Goal: Transaction & Acquisition: Purchase product/service

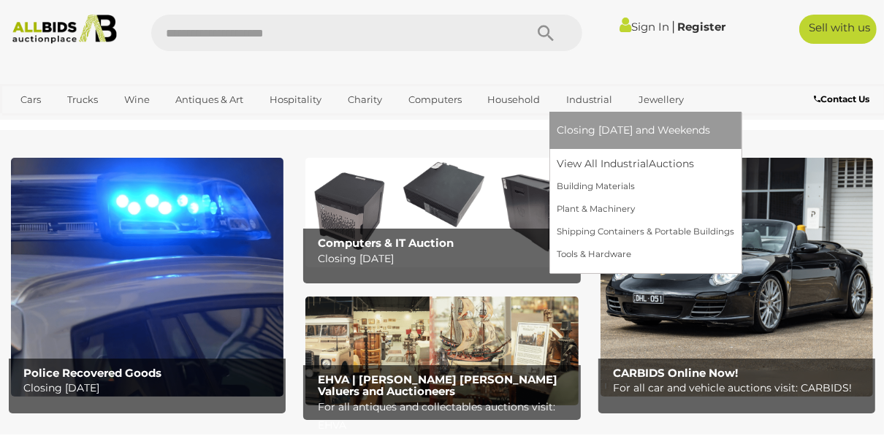
click at [579, 96] on link "Industrial" at bounding box center [589, 100] width 65 height 24
click at [584, 163] on link "View All Industrial Auctions" at bounding box center [646, 164] width 178 height 23
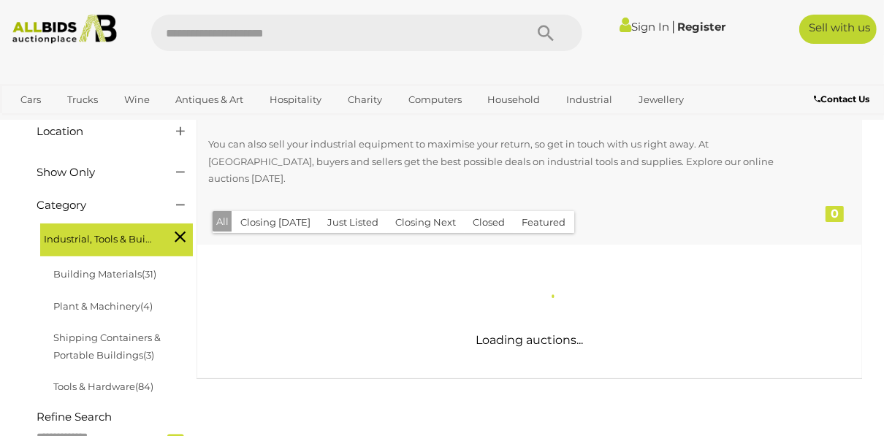
scroll to position [234, 0]
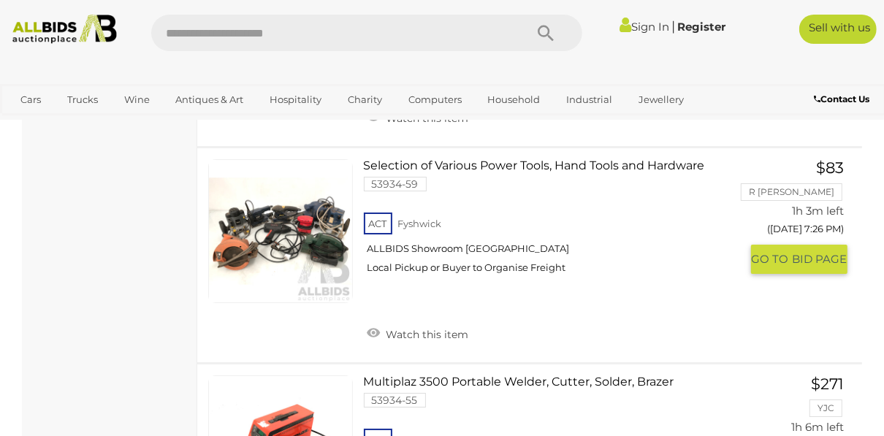
scroll to position [3508, 0]
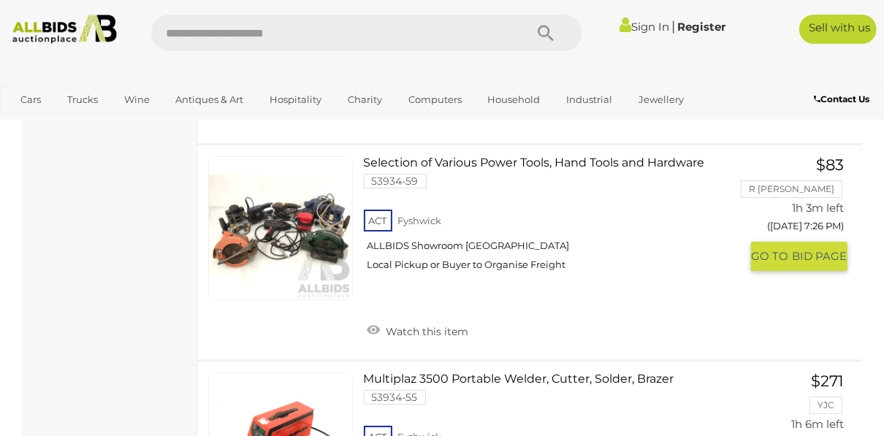
click at [288, 205] on link at bounding box center [280, 228] width 145 height 145
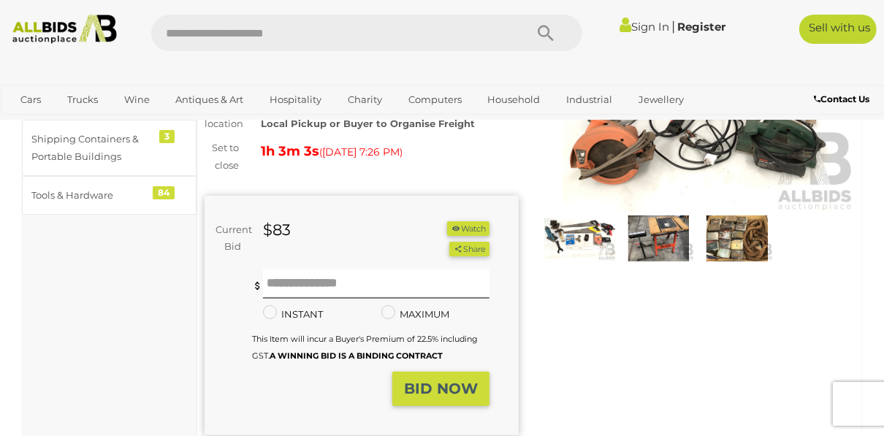
scroll to position [175, 0]
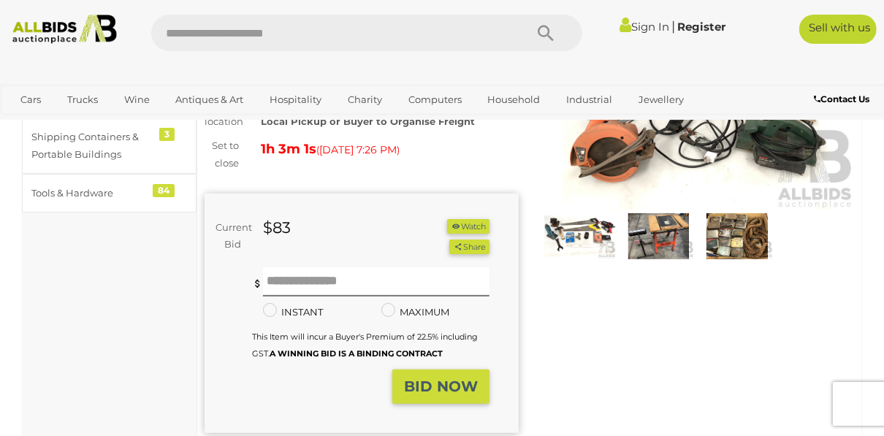
click at [654, 224] on img at bounding box center [659, 236] width 72 height 46
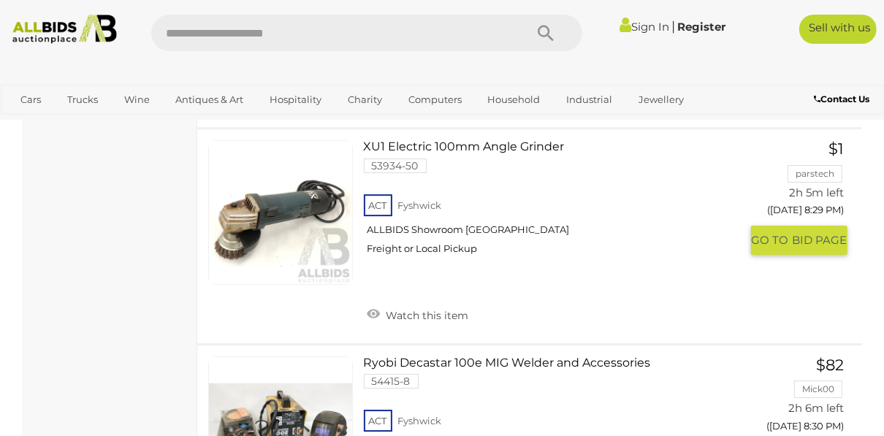
scroll to position [6947, 0]
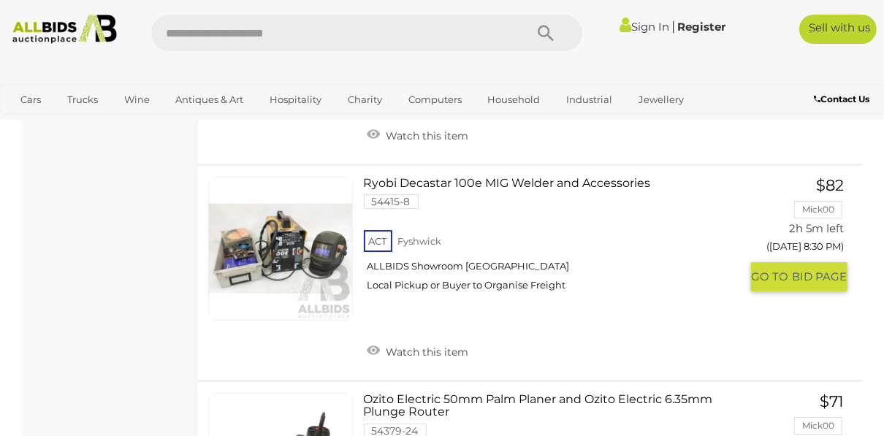
click at [268, 234] on link at bounding box center [280, 249] width 145 height 145
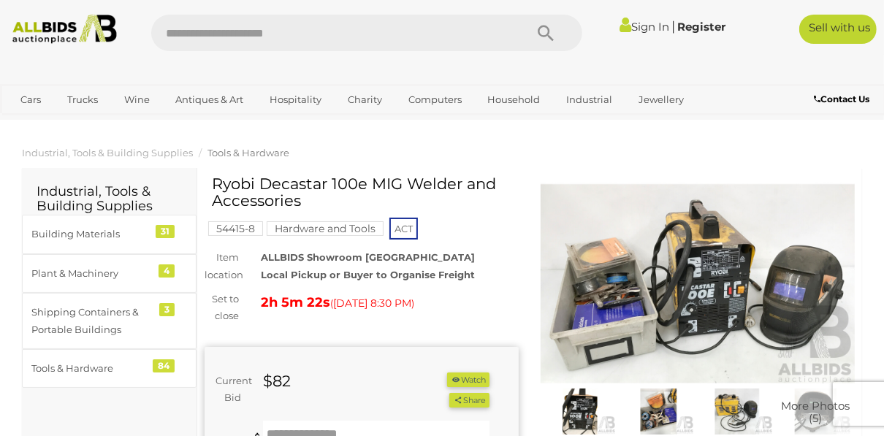
click at [617, 282] on img at bounding box center [698, 284] width 314 height 202
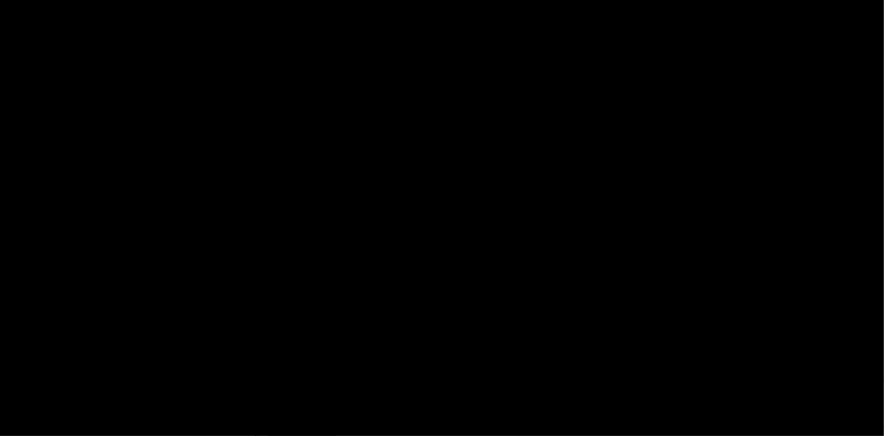
click at [617, 282] on div at bounding box center [442, 177] width 884 height 287
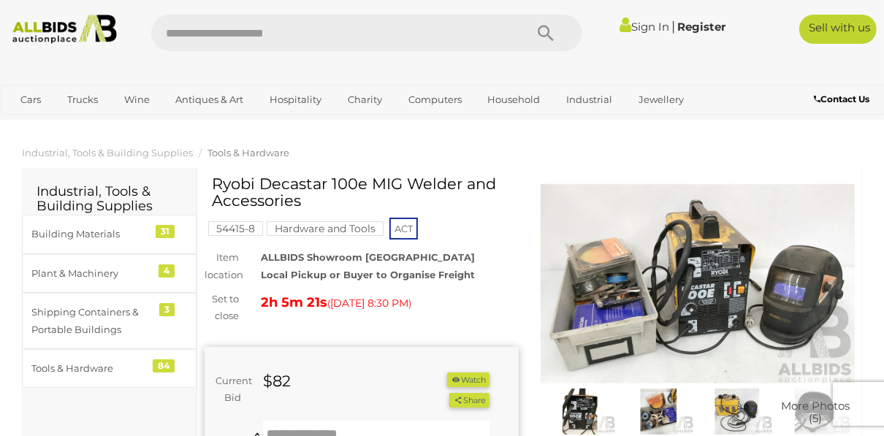
click at [615, 281] on img at bounding box center [698, 284] width 314 height 202
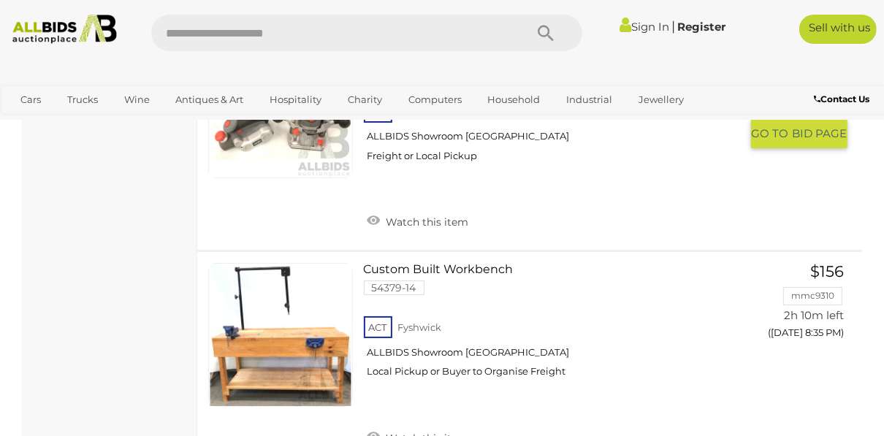
scroll to position [7430, 0]
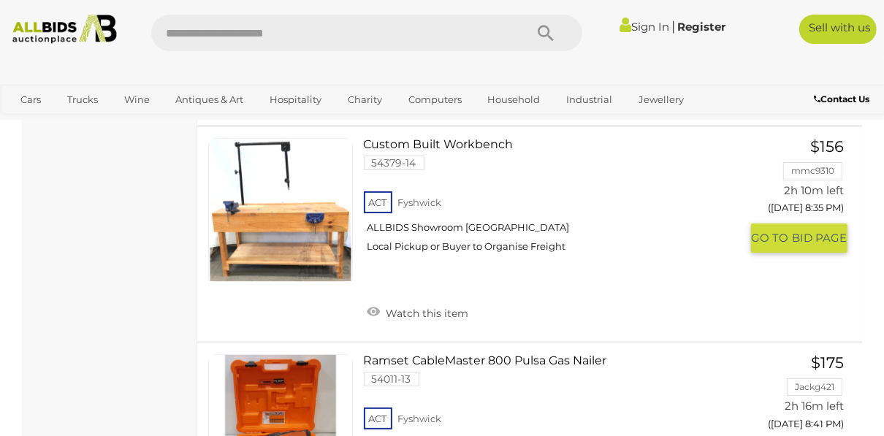
click at [254, 155] on link at bounding box center [280, 210] width 145 height 145
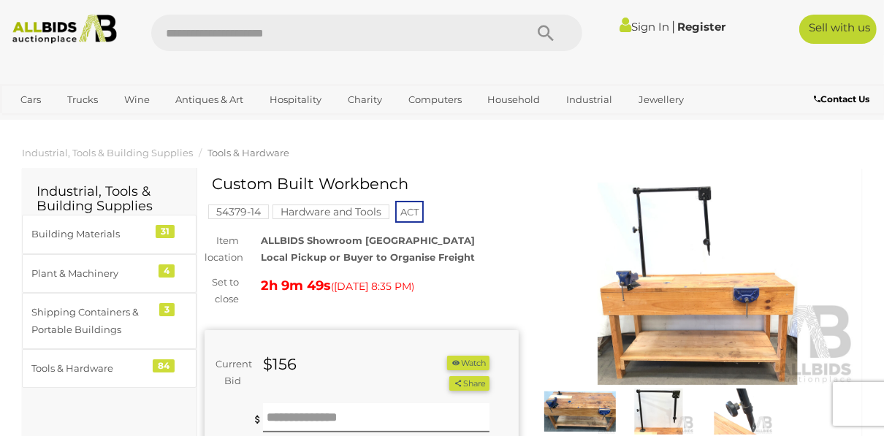
click at [691, 262] on img at bounding box center [698, 284] width 314 height 202
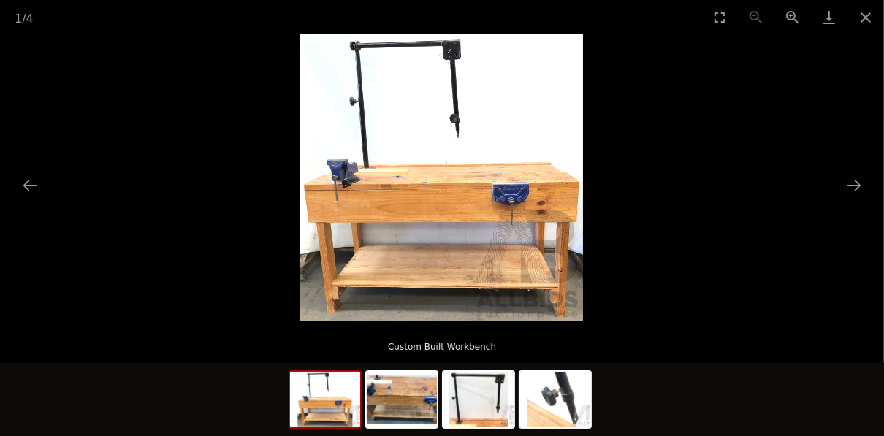
scroll to position [234, 0]
click at [864, 15] on button "Close gallery" at bounding box center [866, 17] width 37 height 34
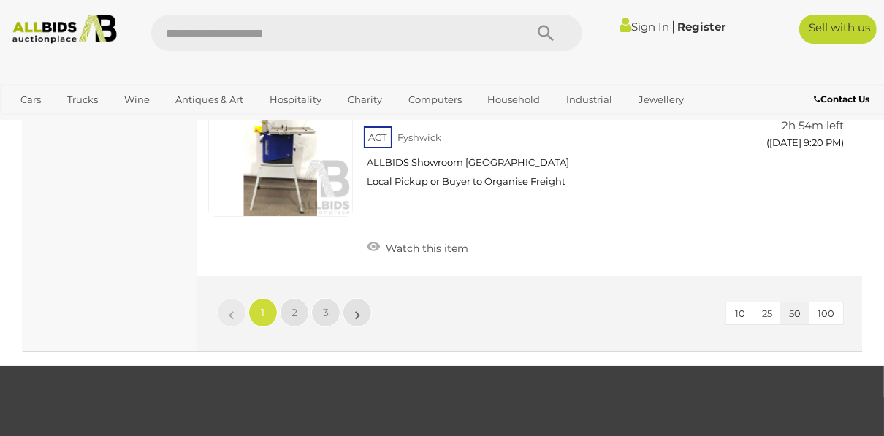
scroll to position [10975, 0]
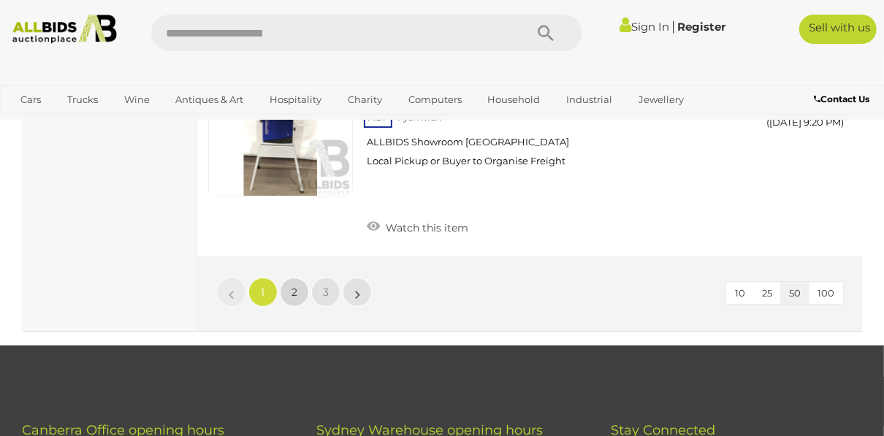
click at [293, 286] on span "2" at bounding box center [295, 292] width 6 height 13
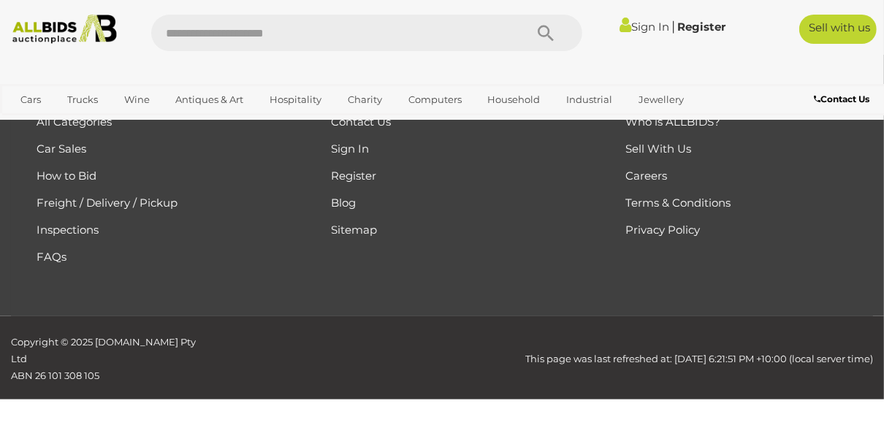
scroll to position [246, 0]
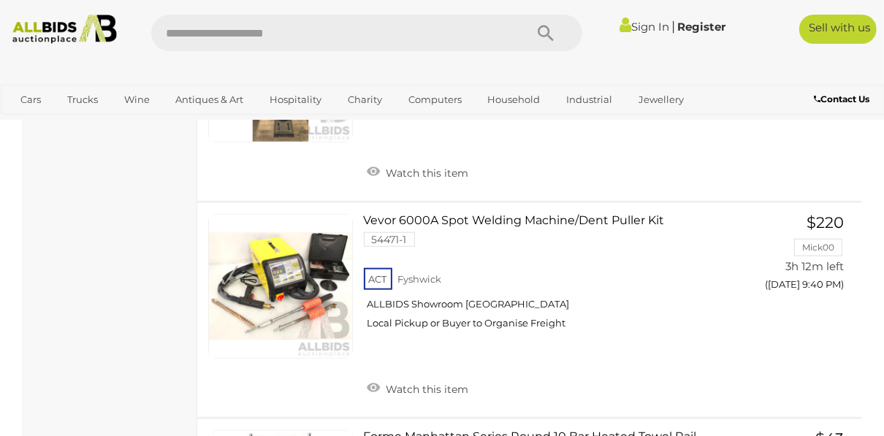
scroll to position [889, 0]
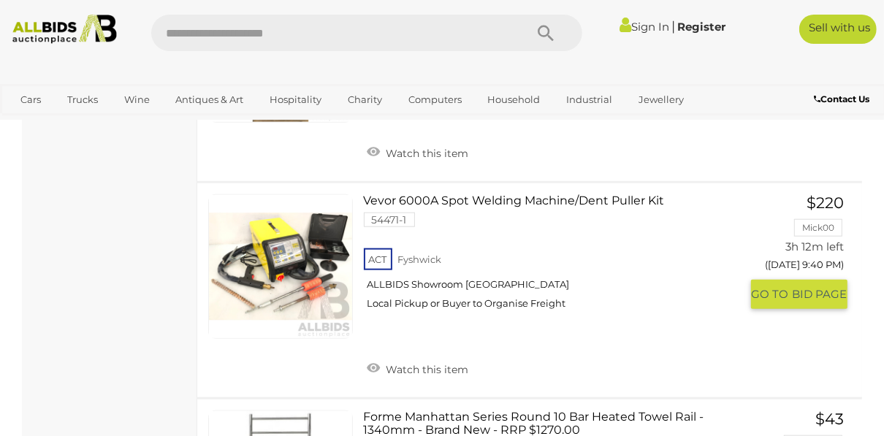
click at [281, 223] on link at bounding box center [280, 266] width 145 height 145
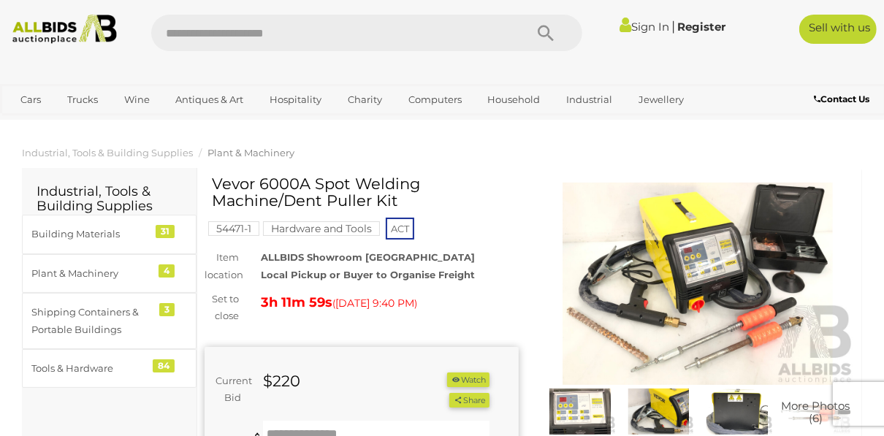
click at [791, 240] on img at bounding box center [698, 284] width 314 height 202
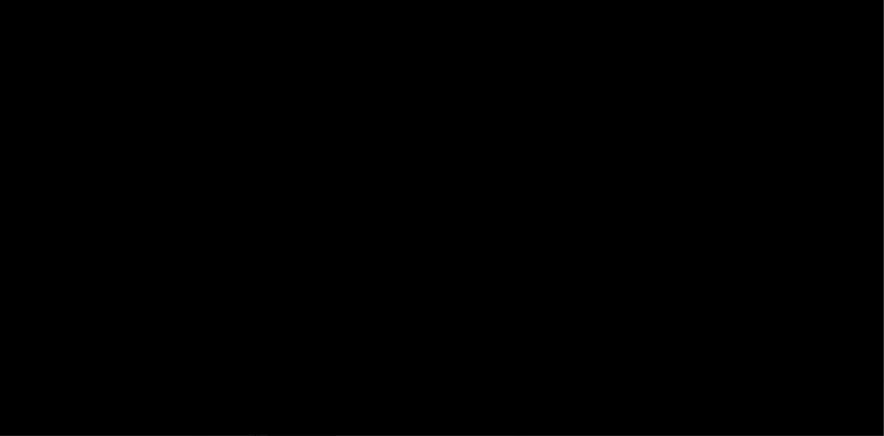
click at [791, 240] on div at bounding box center [442, 177] width 884 height 287
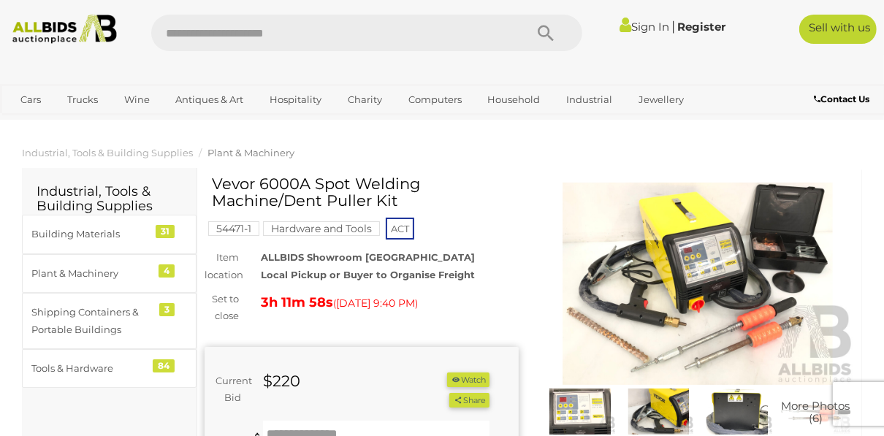
click at [791, 240] on img at bounding box center [698, 284] width 314 height 202
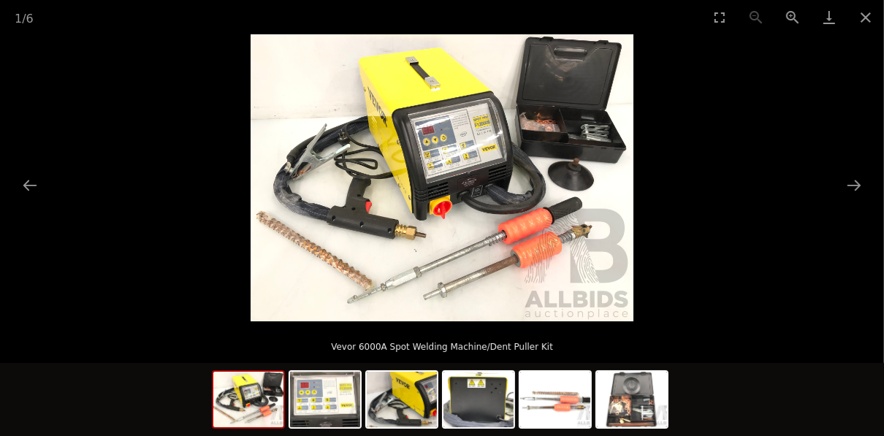
click at [539, 128] on img at bounding box center [442, 177] width 383 height 287
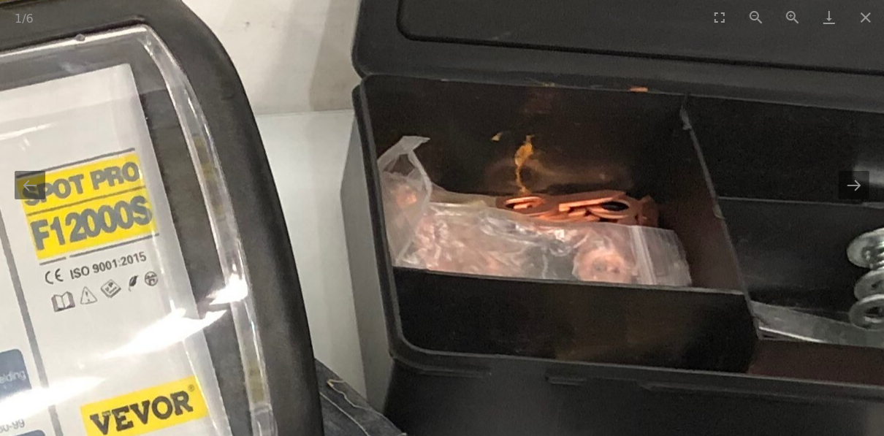
drag, startPoint x: 665, startPoint y: 234, endPoint x: 523, endPoint y: 190, distance: 149.1
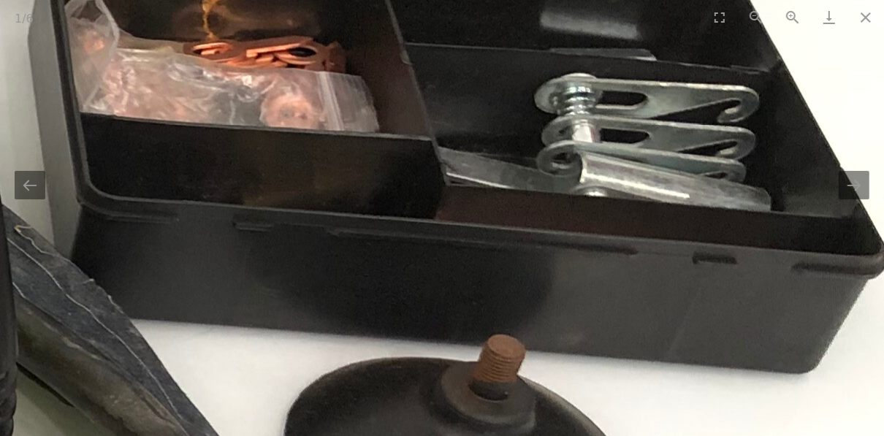
drag, startPoint x: 473, startPoint y: 284, endPoint x: 509, endPoint y: 172, distance: 118.1
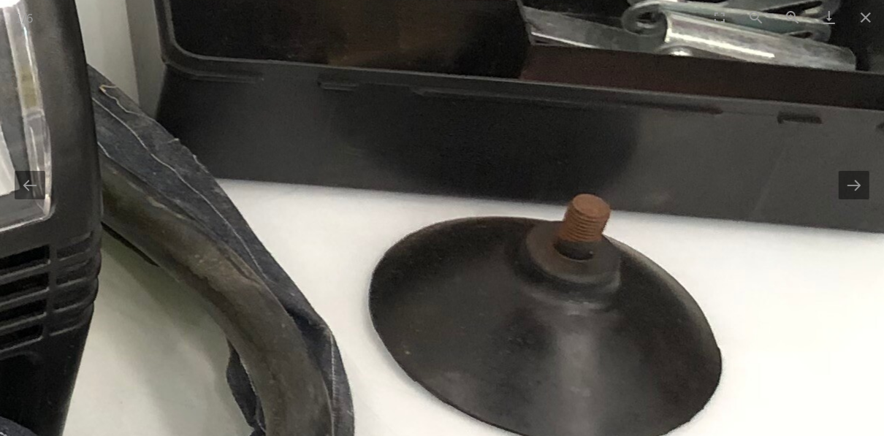
drag, startPoint x: 489, startPoint y: 260, endPoint x: 572, endPoint y: 177, distance: 117.3
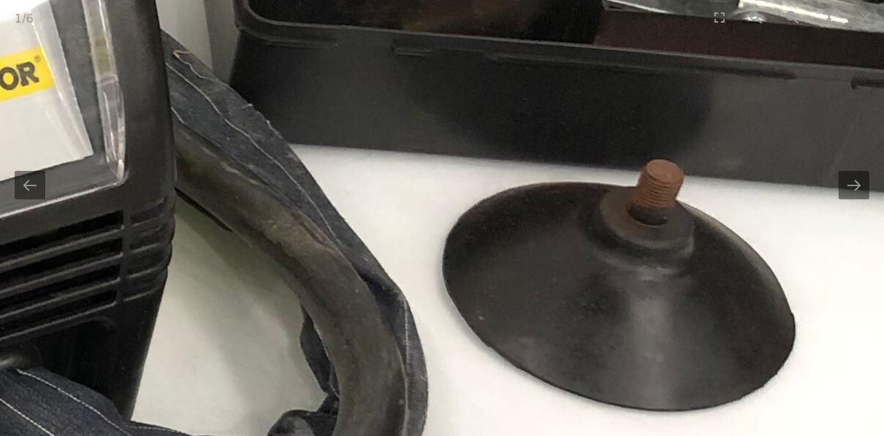
drag, startPoint x: 395, startPoint y: 242, endPoint x: 583, endPoint y: 260, distance: 188.7
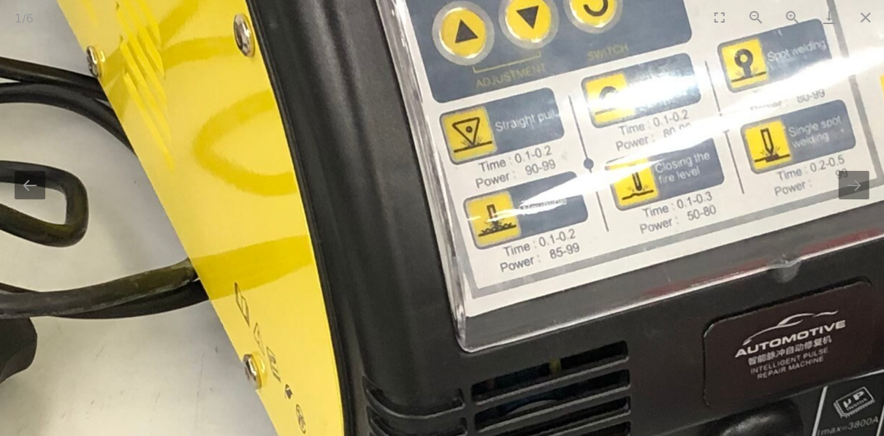
drag, startPoint x: 304, startPoint y: 280, endPoint x: 567, endPoint y: 250, distance: 264.8
click at [558, 251] on img at bounding box center [581, 310] width 2947 height 2210
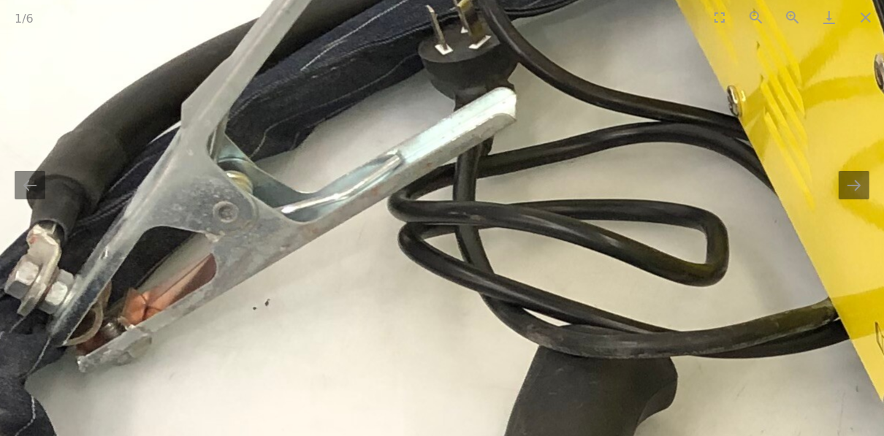
drag, startPoint x: 341, startPoint y: 156, endPoint x: 402, endPoint y: 230, distance: 95.6
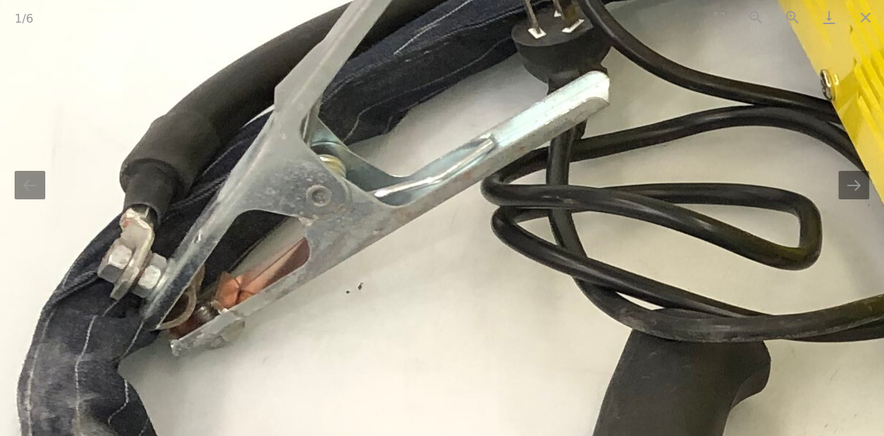
drag, startPoint x: 254, startPoint y: 246, endPoint x: 283, endPoint y: 119, distance: 129.6
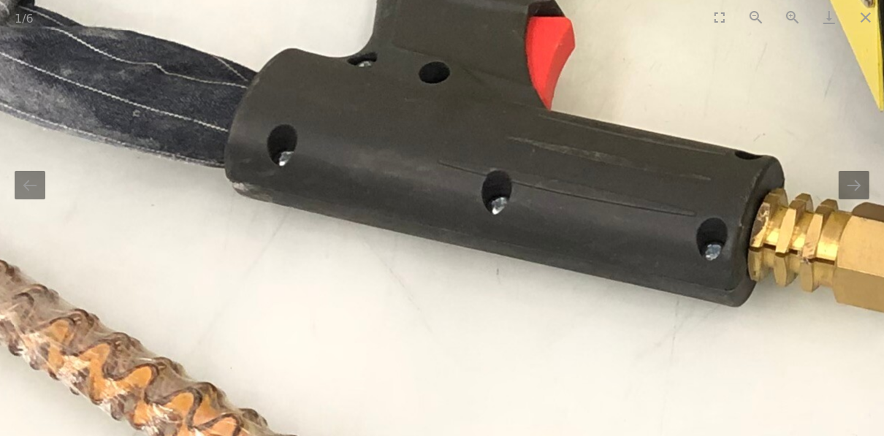
drag, startPoint x: 564, startPoint y: 189, endPoint x: 224, endPoint y: 93, distance: 353.3
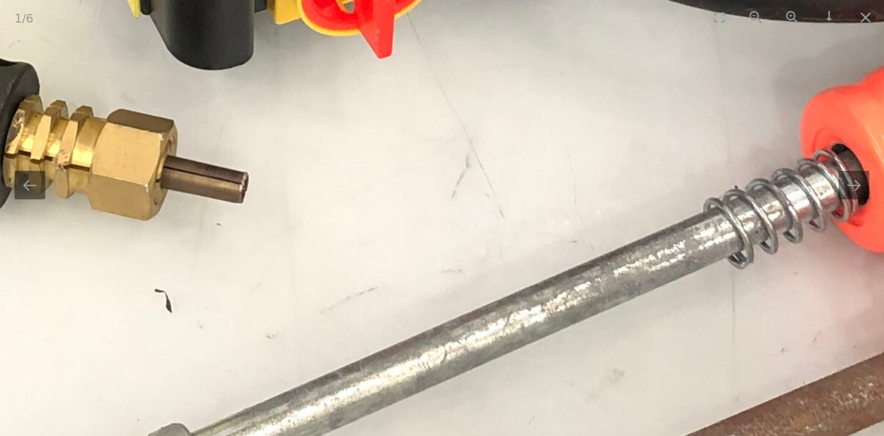
drag, startPoint x: 351, startPoint y: 224, endPoint x: 434, endPoint y: 207, distance: 85.1
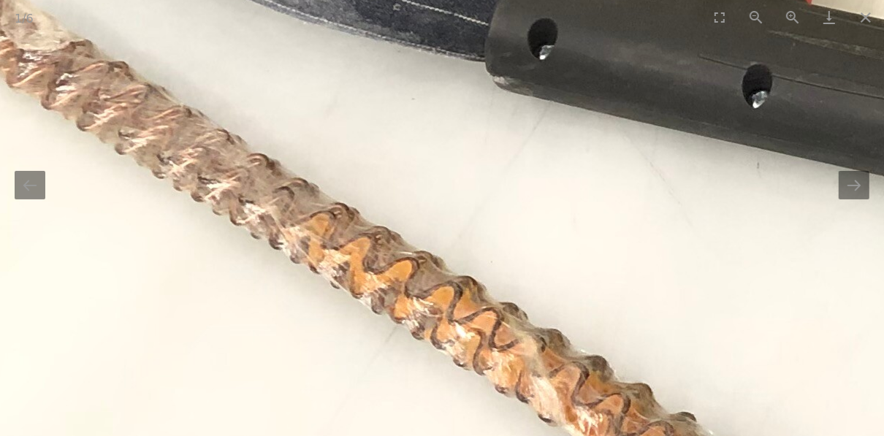
scroll to position [351, 0]
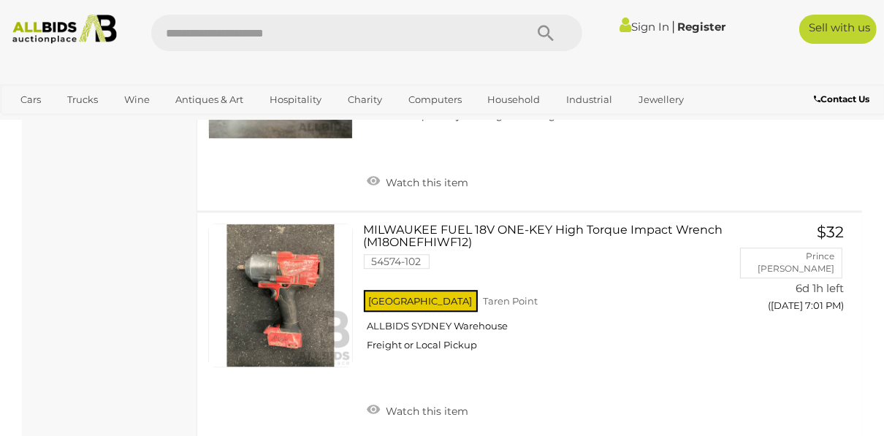
scroll to position [6285, 0]
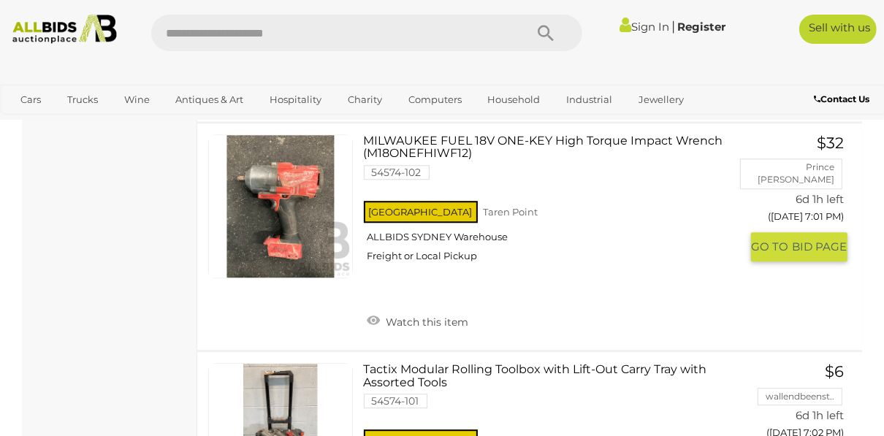
click at [300, 205] on link at bounding box center [280, 206] width 145 height 145
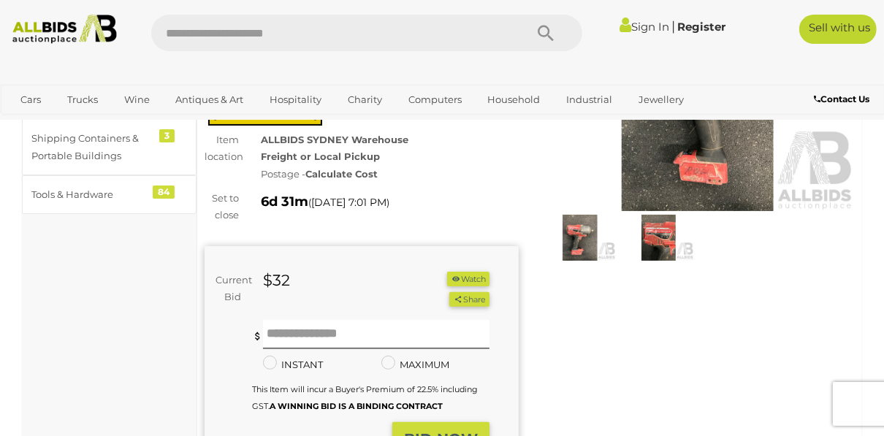
scroll to position [175, 0]
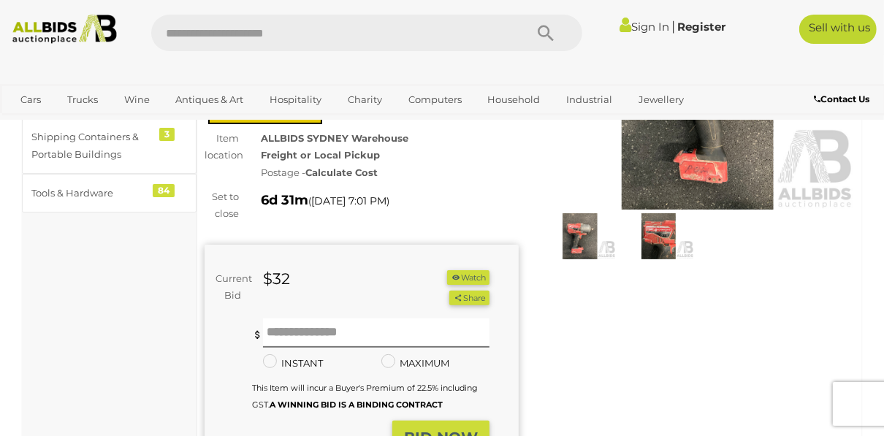
click at [653, 235] on img at bounding box center [659, 236] width 72 height 46
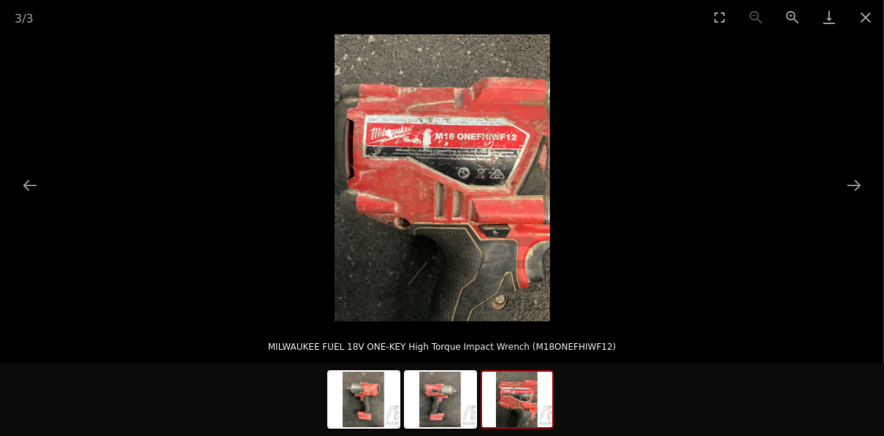
drag, startPoint x: 490, startPoint y: 254, endPoint x: 495, endPoint y: 203, distance: 50.6
click at [495, 203] on img at bounding box center [443, 177] width 216 height 287
click at [451, 406] on img at bounding box center [441, 400] width 70 height 56
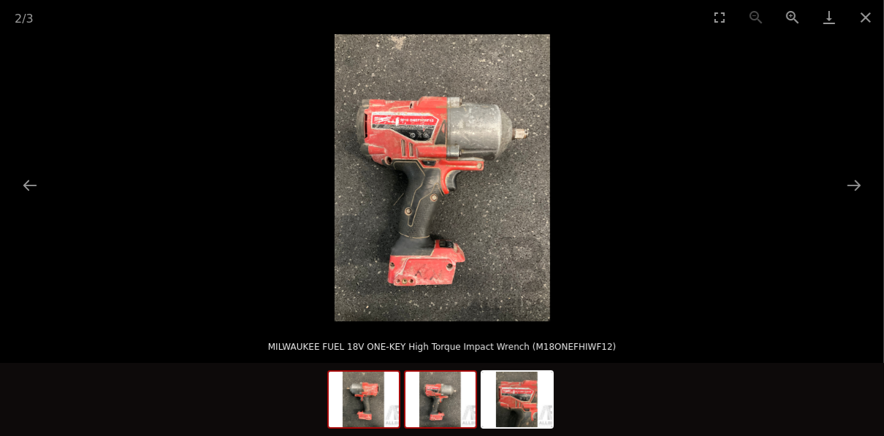
click at [365, 398] on img at bounding box center [364, 400] width 70 height 56
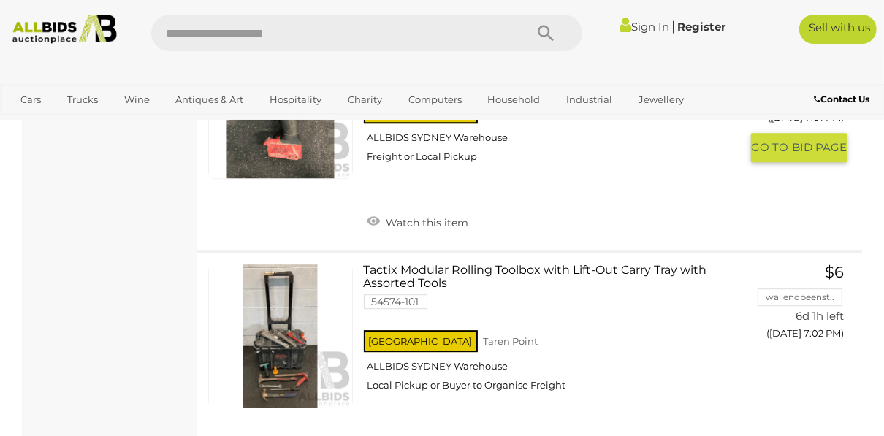
scroll to position [6468, 0]
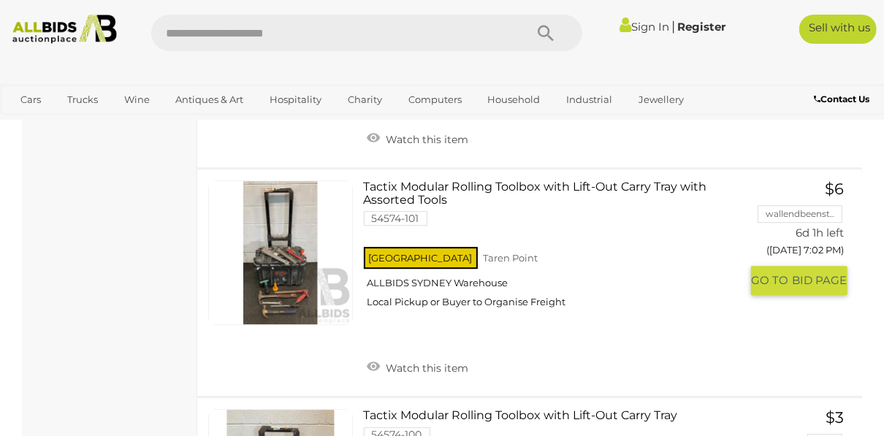
click at [288, 242] on link at bounding box center [280, 253] width 145 height 145
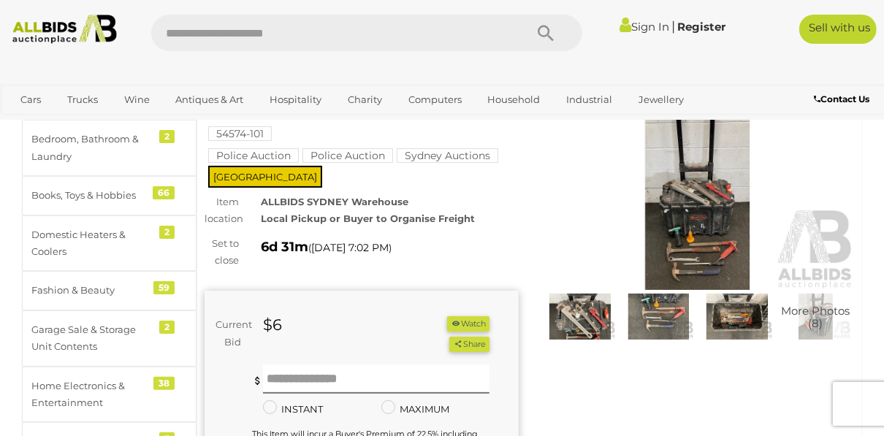
scroll to position [175, 0]
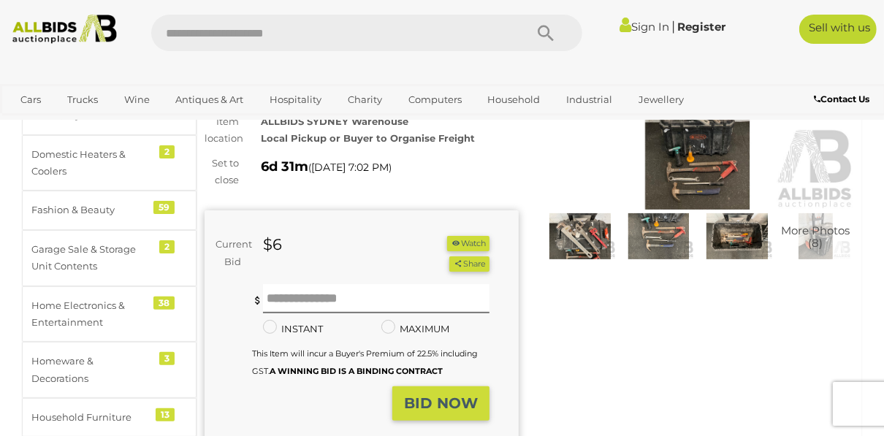
click at [576, 234] on img at bounding box center [581, 236] width 72 height 46
click at [576, 235] on picture at bounding box center [442, 178] width 442 height 144
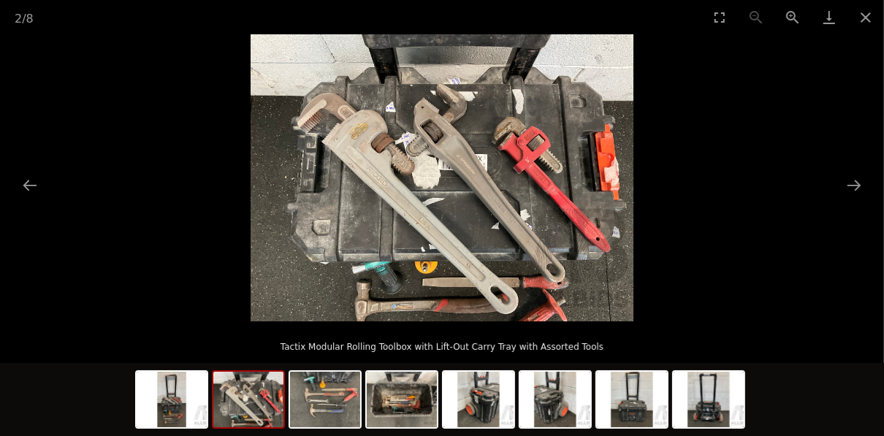
scroll to position [351, 0]
click at [321, 401] on img at bounding box center [325, 400] width 70 height 56
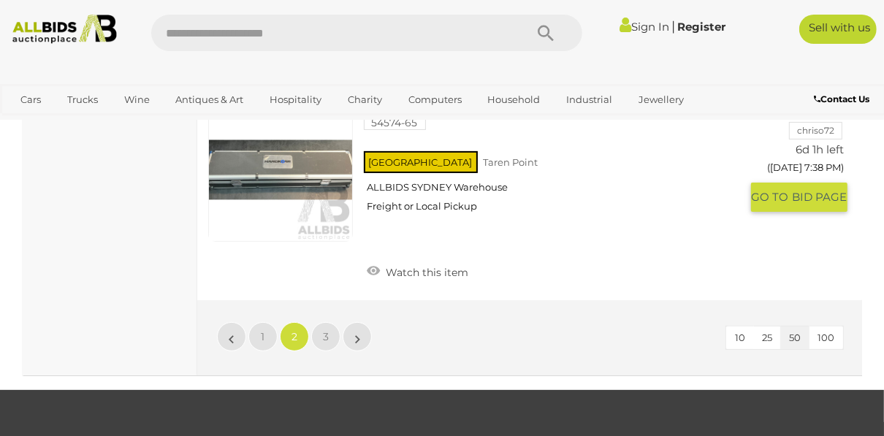
scroll to position [11374, 0]
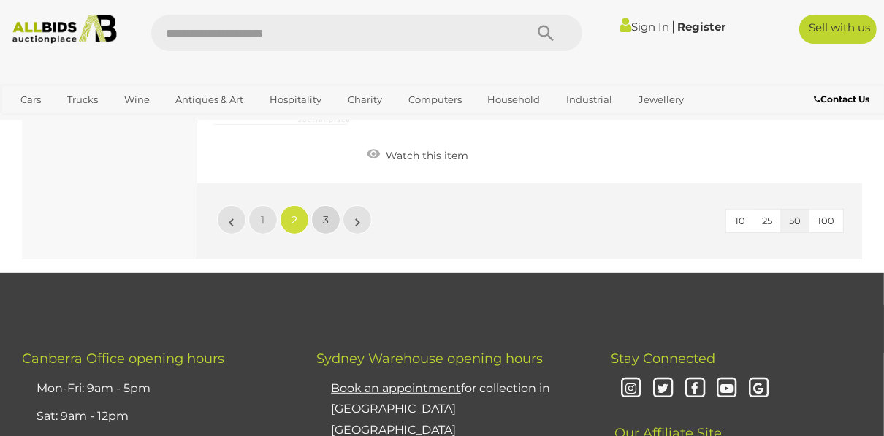
click at [326, 213] on span "3" at bounding box center [326, 219] width 6 height 13
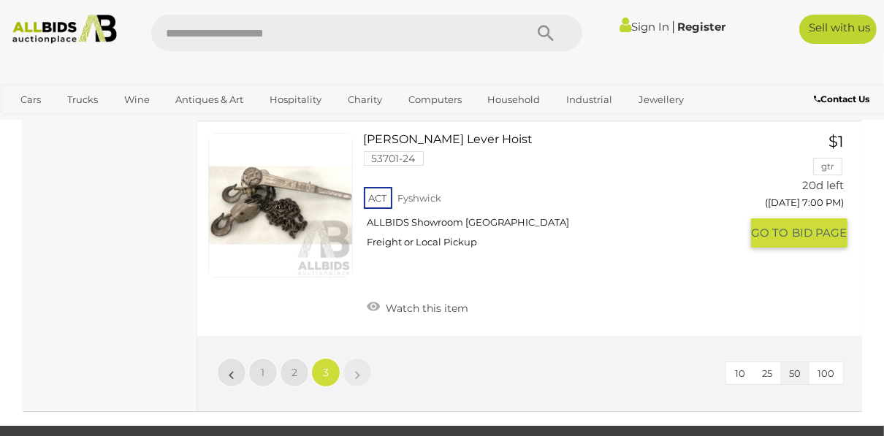
scroll to position [3169, 0]
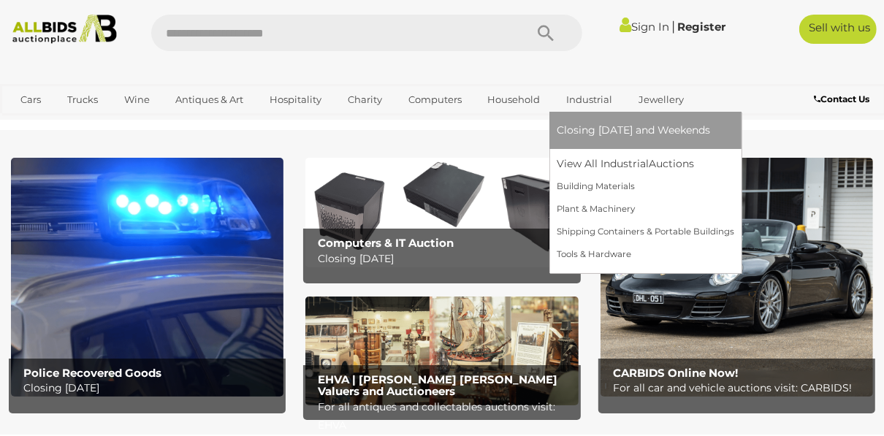
click at [585, 99] on link "Industrial" at bounding box center [589, 100] width 65 height 24
click at [583, 159] on link "View All Industrial Auctions" at bounding box center [646, 164] width 178 height 23
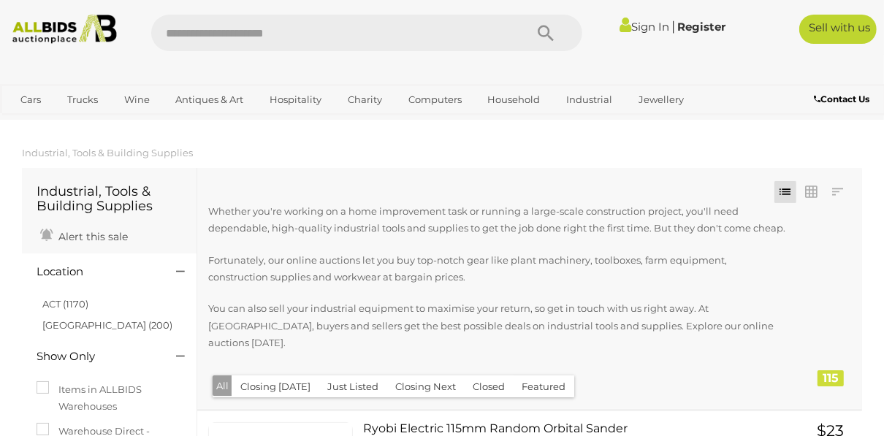
click at [478, 376] on button "Closed" at bounding box center [489, 387] width 50 height 23
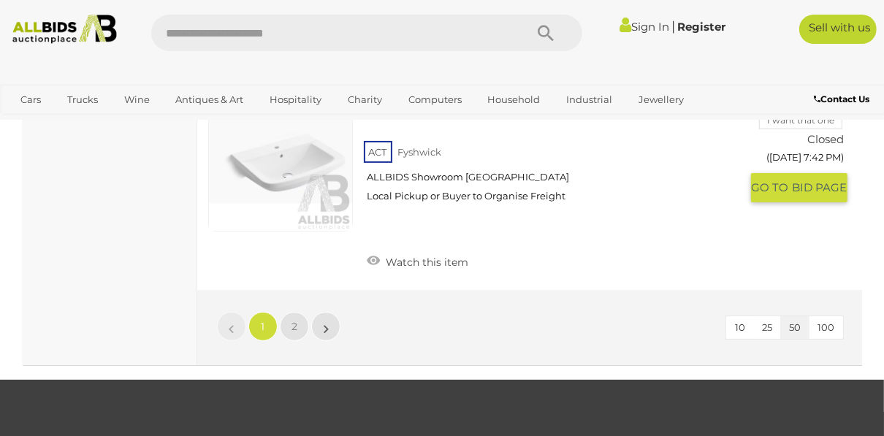
scroll to position [11227, 0]
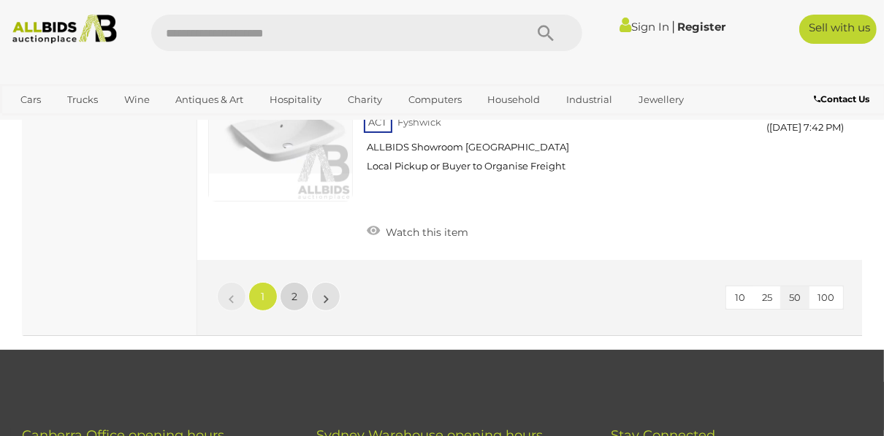
click at [289, 282] on link "2" at bounding box center [294, 296] width 29 height 29
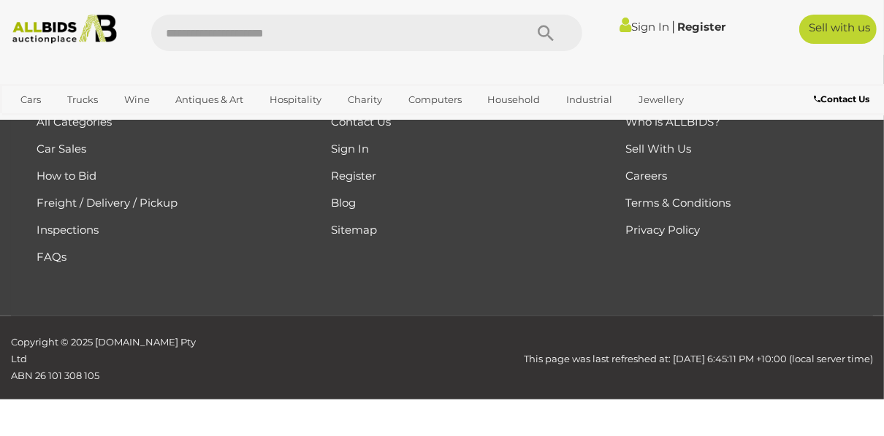
scroll to position [246, 0]
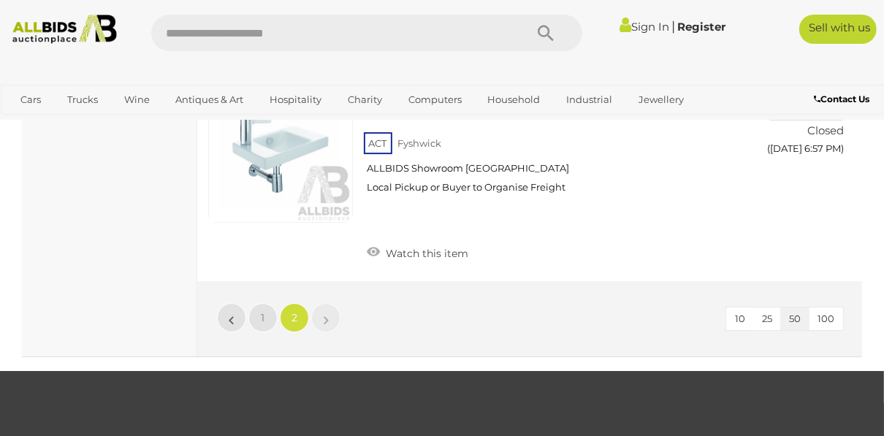
scroll to position [3228, 0]
